Goal: Ask a question

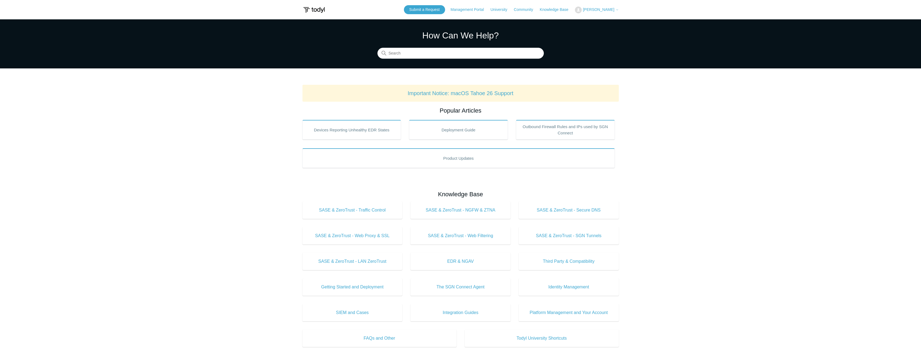
click at [599, 8] on span "[PERSON_NAME]" at bounding box center [598, 9] width 31 height 4
click at [601, 19] on link "My Support Requests" at bounding box center [601, 22] width 53 height 10
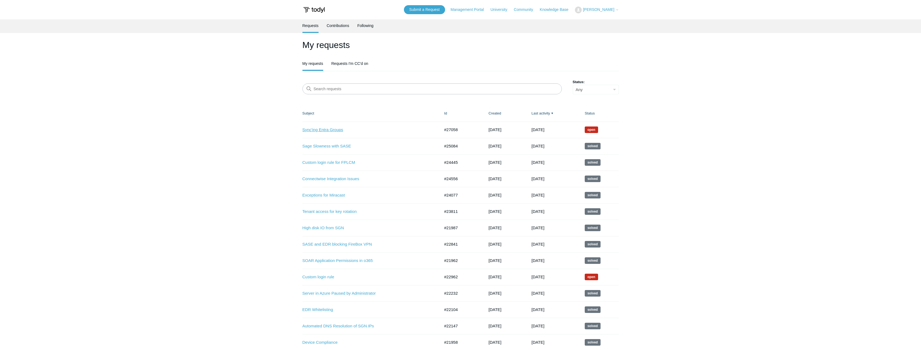
click at [327, 131] on link "Sync'ing Entra Groups" at bounding box center [366, 130] width 129 height 6
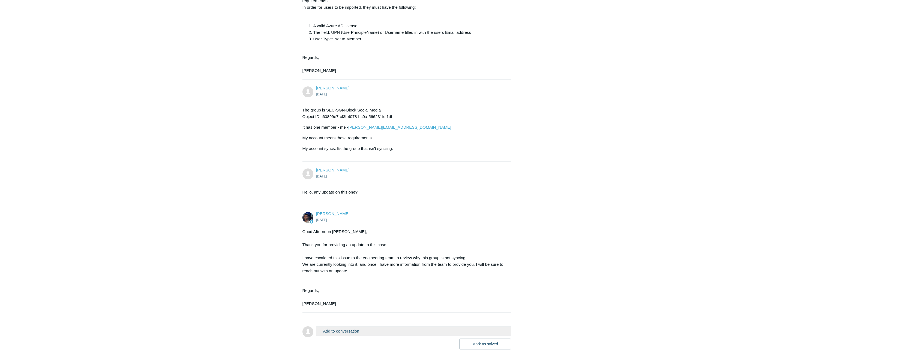
scroll to position [513, 0]
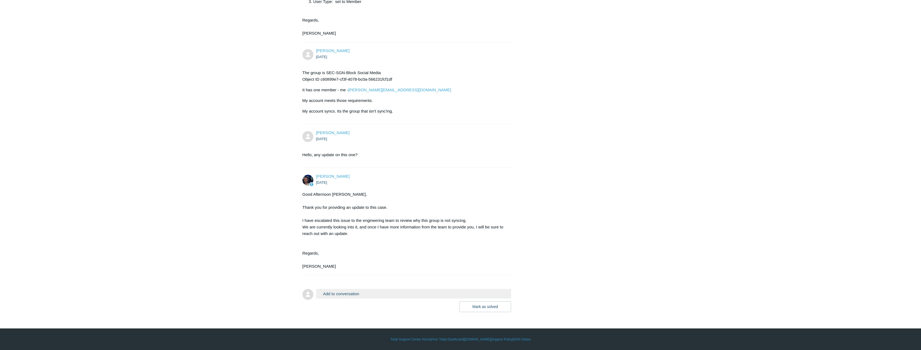
click at [351, 295] on button "Add to conversation" at bounding box center [413, 294] width 195 height 10
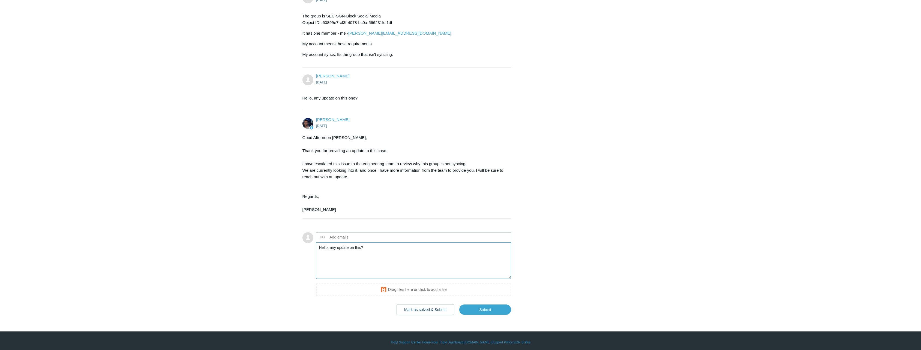
scroll to position [572, 0]
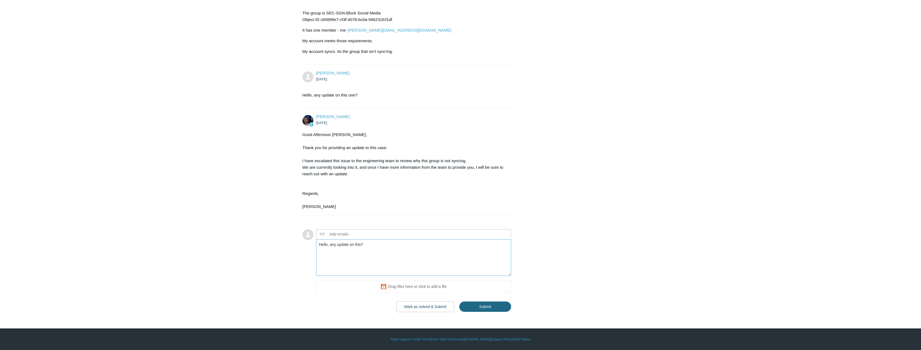
type textarea "Hello, any update on this?"
click at [489, 308] on input "Submit" at bounding box center [485, 307] width 52 height 11
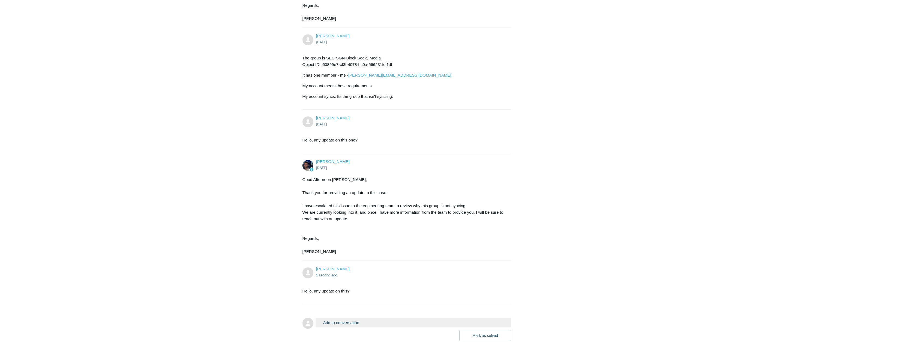
scroll to position [502, 0]
